Goal: Navigation & Orientation: Find specific page/section

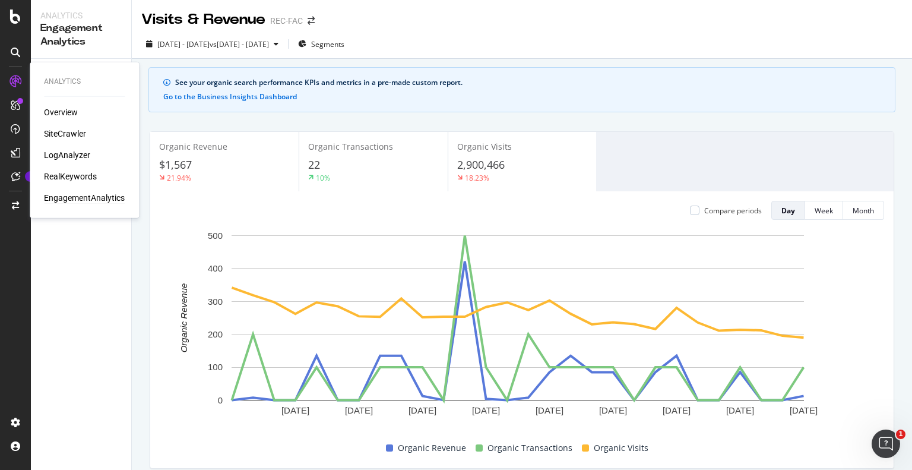
click at [65, 162] on div "Overview SiteCrawler LogAnalyzer RealKeywords EngagementAnalytics" at bounding box center [84, 154] width 81 height 97
click at [65, 156] on div "LogAnalyzer" at bounding box center [67, 155] width 46 height 12
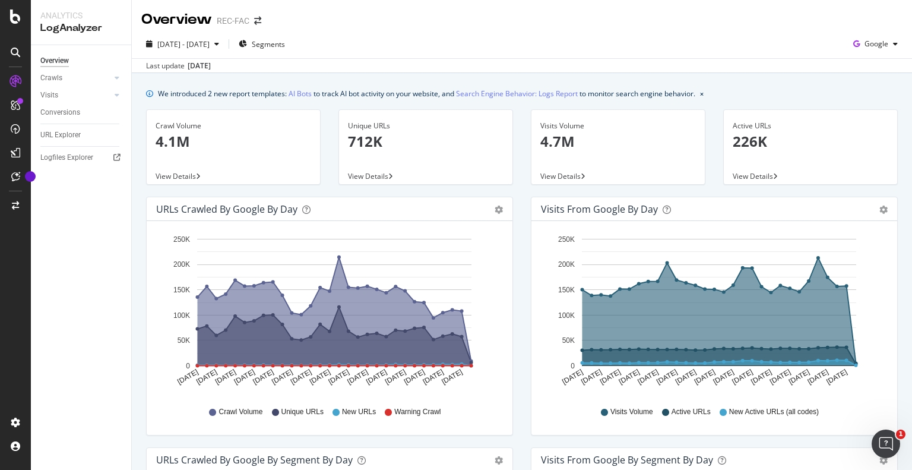
click at [62, 280] on div "Overview Crawls Daily Distribution Segments Distribution HTTP Codes Resources V…" at bounding box center [81, 257] width 100 height 424
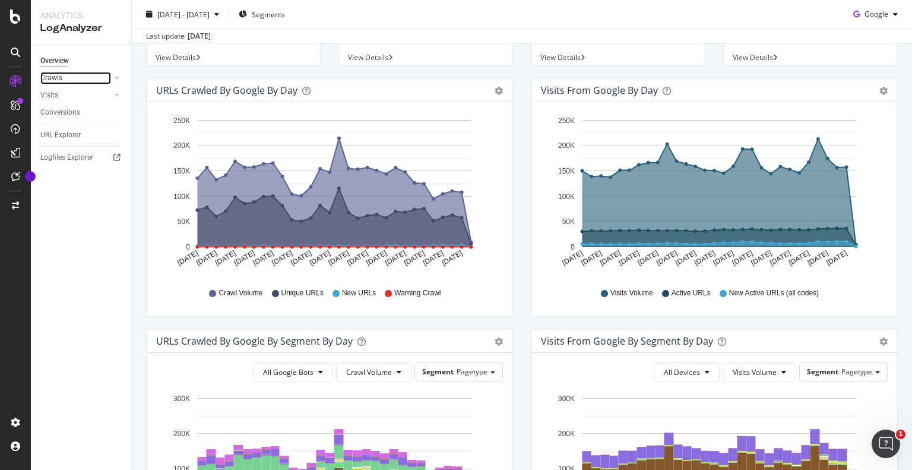
click at [69, 83] on link "Crawls" at bounding box center [75, 78] width 71 height 12
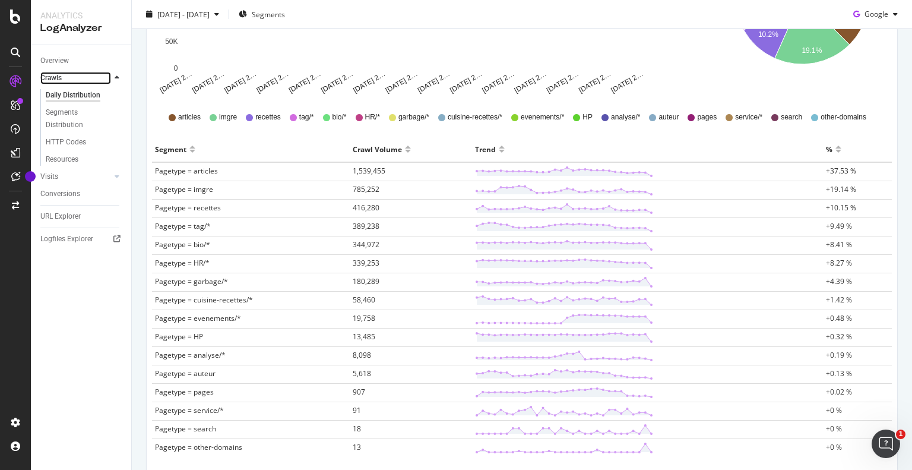
scroll to position [178, 0]
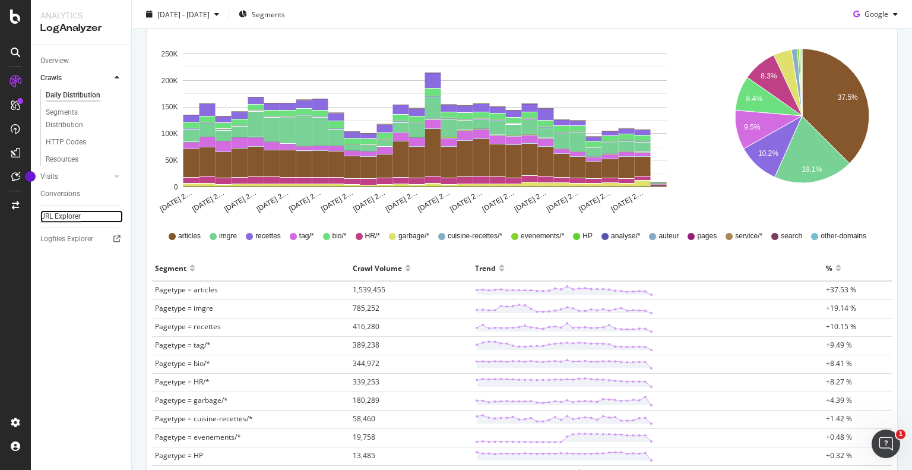
click at [68, 221] on div "URL Explorer" at bounding box center [60, 216] width 40 height 12
